Goal: Task Accomplishment & Management: Manage account settings

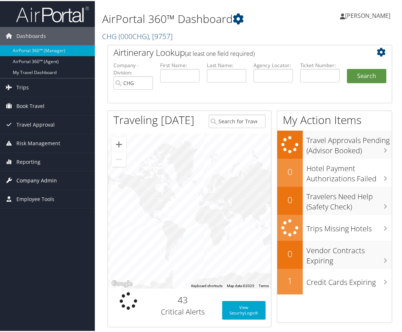
click at [37, 177] on span "Company Admin" at bounding box center [36, 180] width 41 height 18
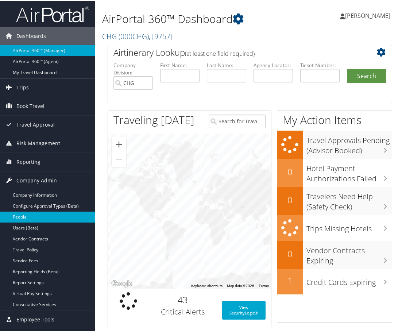
click at [34, 216] on link "People" at bounding box center [47, 216] width 95 height 11
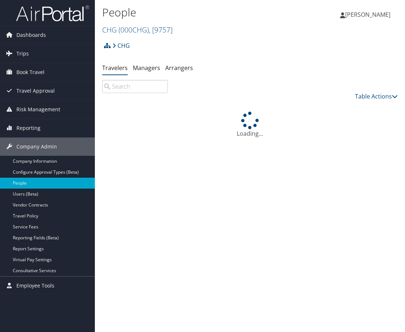
click at [133, 88] on input "search" at bounding box center [135, 86] width 66 height 13
paste input "shefalimajmudar@ymail.com"
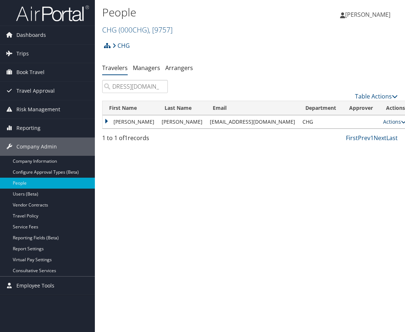
type input "shefalimajmudar@ymail.com"
click at [383, 121] on link "Actions" at bounding box center [394, 121] width 23 height 7
click at [346, 145] on link "View Profile" at bounding box center [354, 145] width 67 height 12
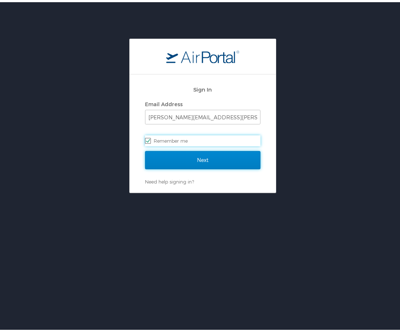
click at [183, 155] on input "Next" at bounding box center [202, 158] width 115 height 18
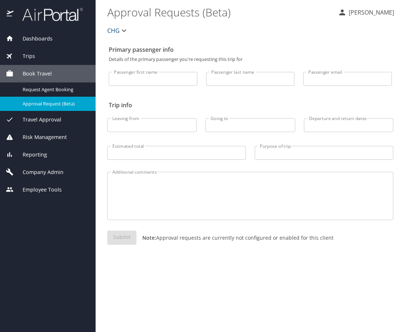
click at [45, 169] on span "Company Admin" at bounding box center [39, 172] width 50 height 8
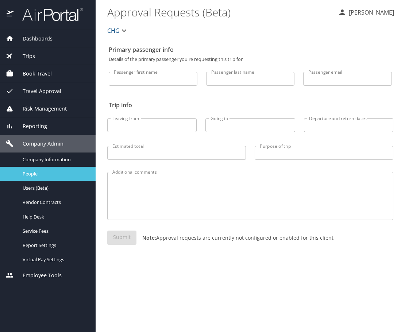
click at [38, 171] on span "People" at bounding box center [55, 174] width 64 height 7
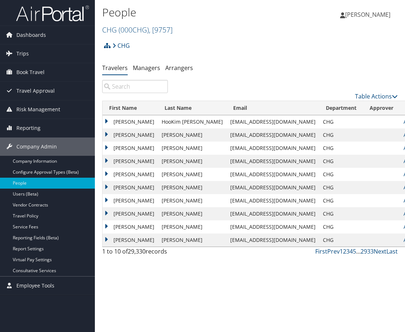
click at [140, 90] on input "search" at bounding box center [135, 86] width 66 height 13
paste input "[EMAIL_ADDRESS][DOMAIN_NAME]"
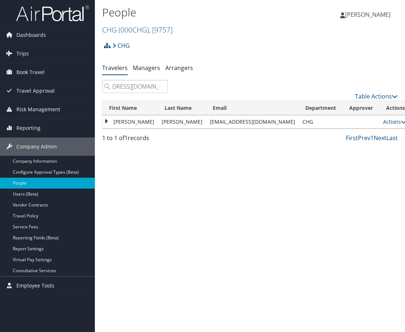
type input "[EMAIL_ADDRESS][DOMAIN_NAME]"
click at [383, 123] on link "Actions" at bounding box center [394, 121] width 23 height 7
click at [353, 144] on link "View Profile" at bounding box center [354, 145] width 67 height 12
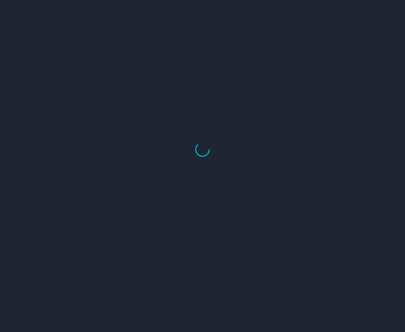
select select "US"
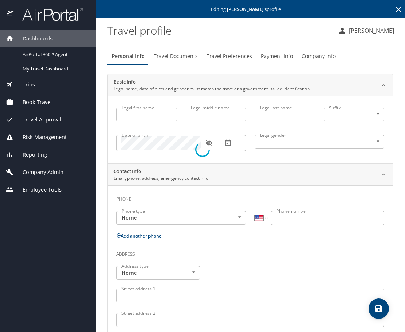
type input "[PERSON_NAME]"
type input "Female"
select select "US"
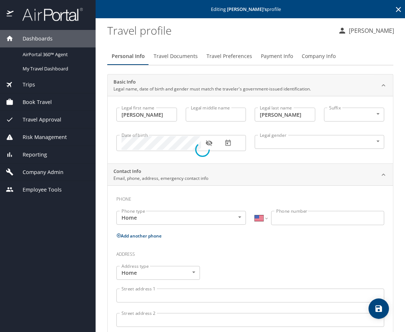
select select "US"
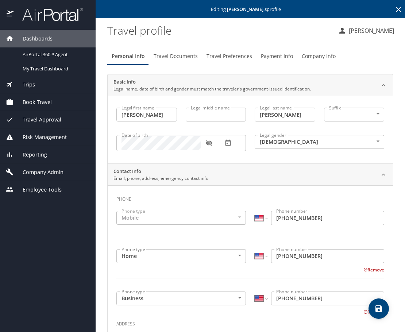
click at [206, 115] on input "Legal middle name" at bounding box center [216, 115] width 61 height 14
paste input "Dipak"
type input "Dipak"
click at [378, 307] on icon "save" at bounding box center [379, 309] width 9 height 9
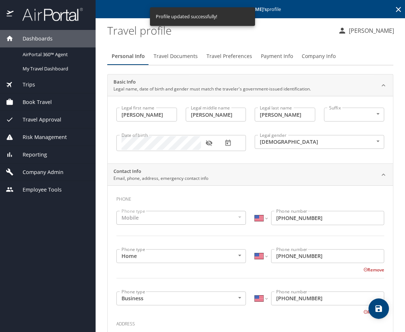
select select "US"
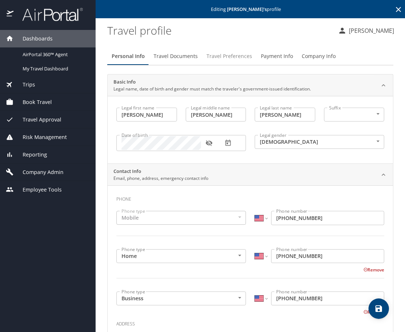
click at [219, 57] on span "Travel Preferences" at bounding box center [230, 56] width 46 height 9
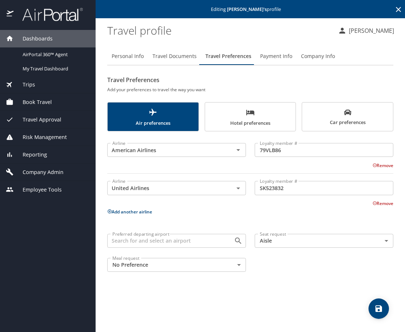
click at [141, 208] on p "Add another airline" at bounding box center [250, 211] width 286 height 9
click at [131, 215] on p "Add another airline" at bounding box center [250, 211] width 286 height 9
click at [133, 212] on button "Add another airline" at bounding box center [129, 212] width 45 height 6
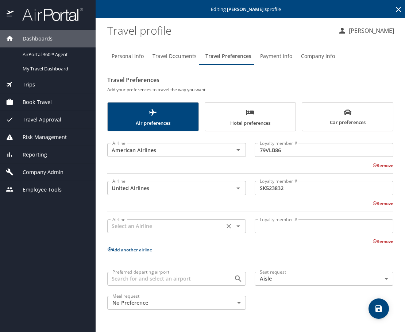
click at [143, 227] on input "text" at bounding box center [166, 226] width 113 height 9
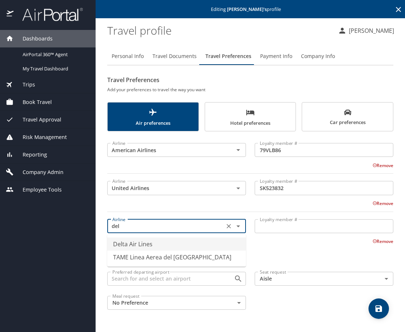
click at [148, 244] on li "Delta Air Lines" at bounding box center [176, 244] width 139 height 13
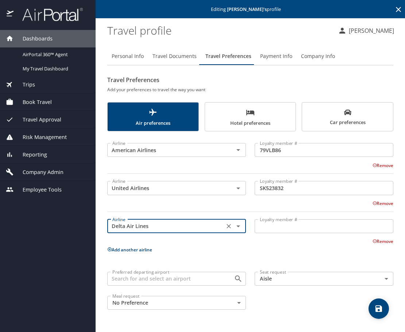
type input "Delta Air Lines"
click at [268, 223] on input "Loyalty member #" at bounding box center [324, 226] width 139 height 14
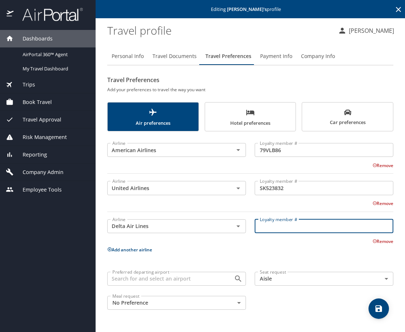
paste input "9447691636"
type input "9447691636"
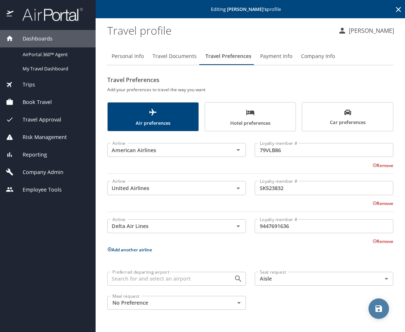
click at [378, 307] on icon "save" at bounding box center [379, 309] width 9 height 9
